Goal: Find contact information: Find contact information

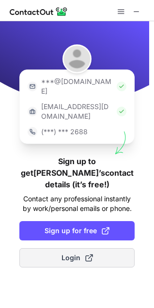
click at [77, 253] on span "Login" at bounding box center [76, 258] width 31 height 10
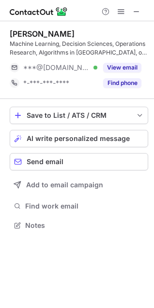
scroll to position [219, 154]
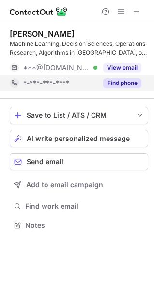
click at [132, 86] on button "Find phone" at bounding box center [122, 83] width 38 height 10
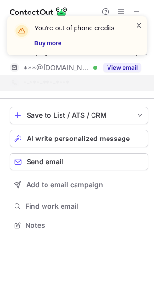
click at [139, 23] on span at bounding box center [139, 25] width 8 height 10
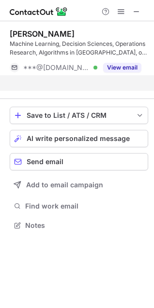
scroll to position [203, 154]
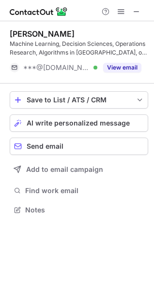
click at [136, 12] on span at bounding box center [136, 12] width 8 height 8
